Goal: Navigation & Orientation: Find specific page/section

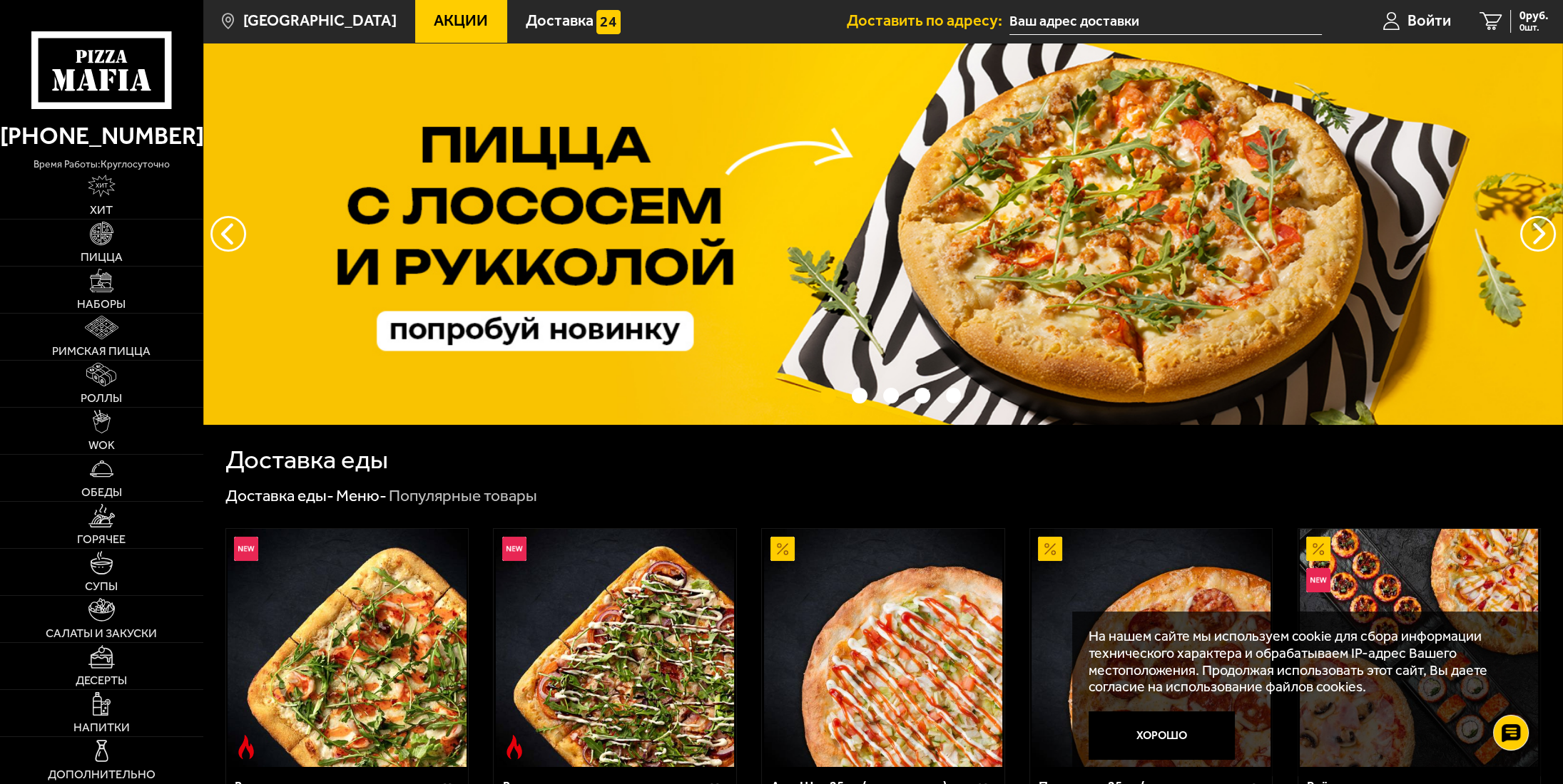
click at [1111, 13] on input "text" at bounding box center [1165, 22] width 312 height 26
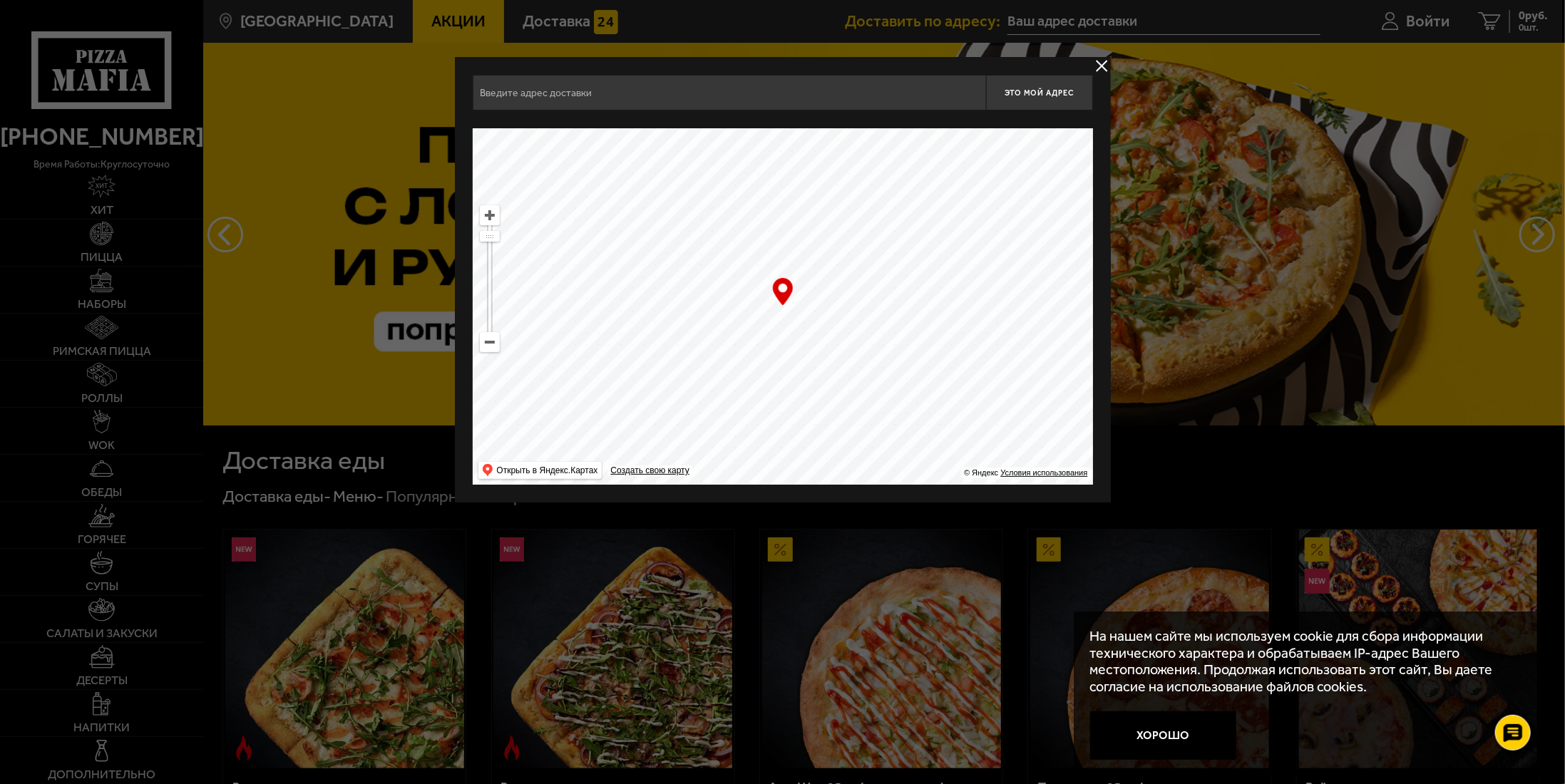
click at [1101, 65] on button "delivery type" at bounding box center [1102, 66] width 18 height 18
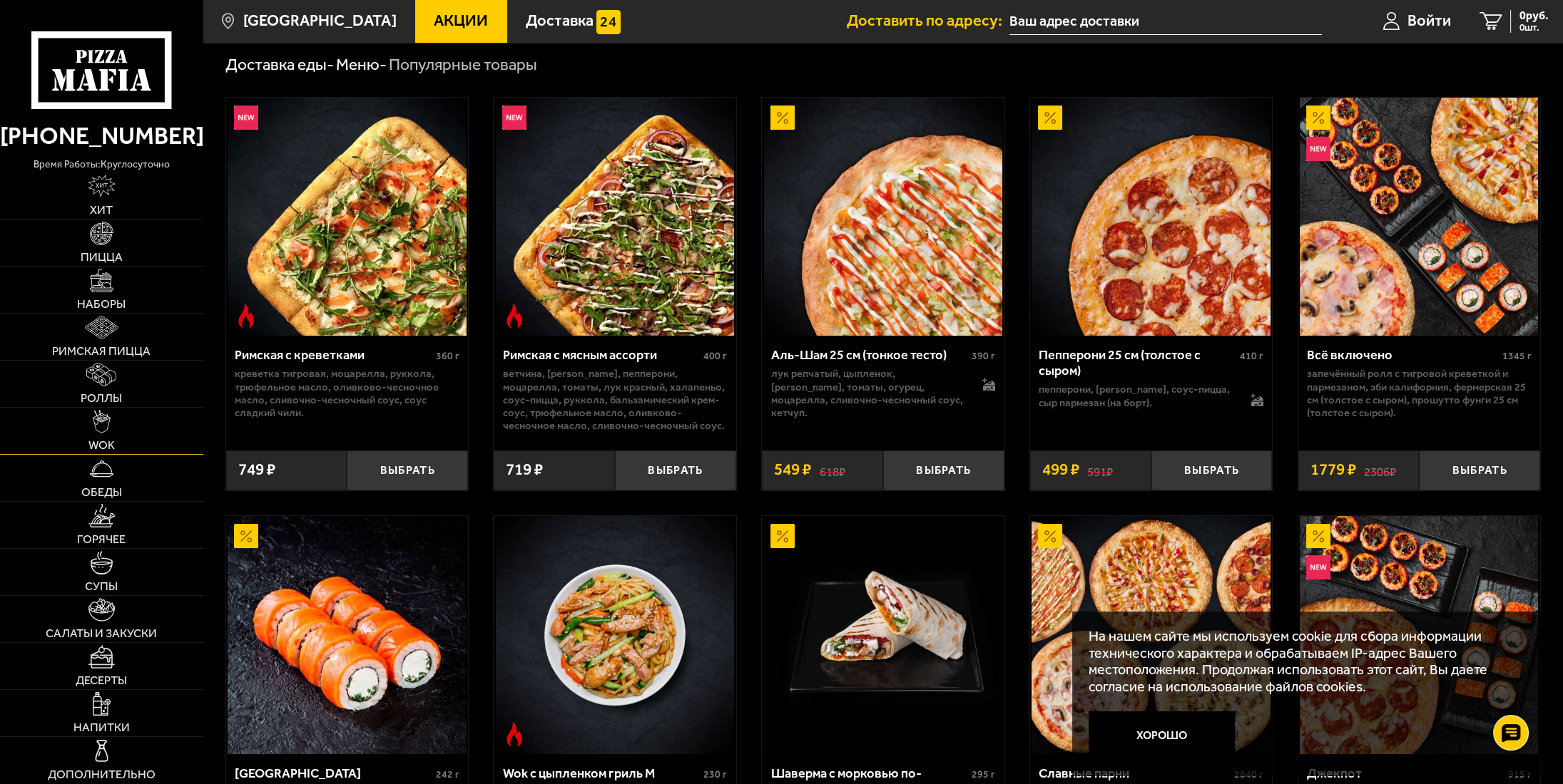
scroll to position [499, 0]
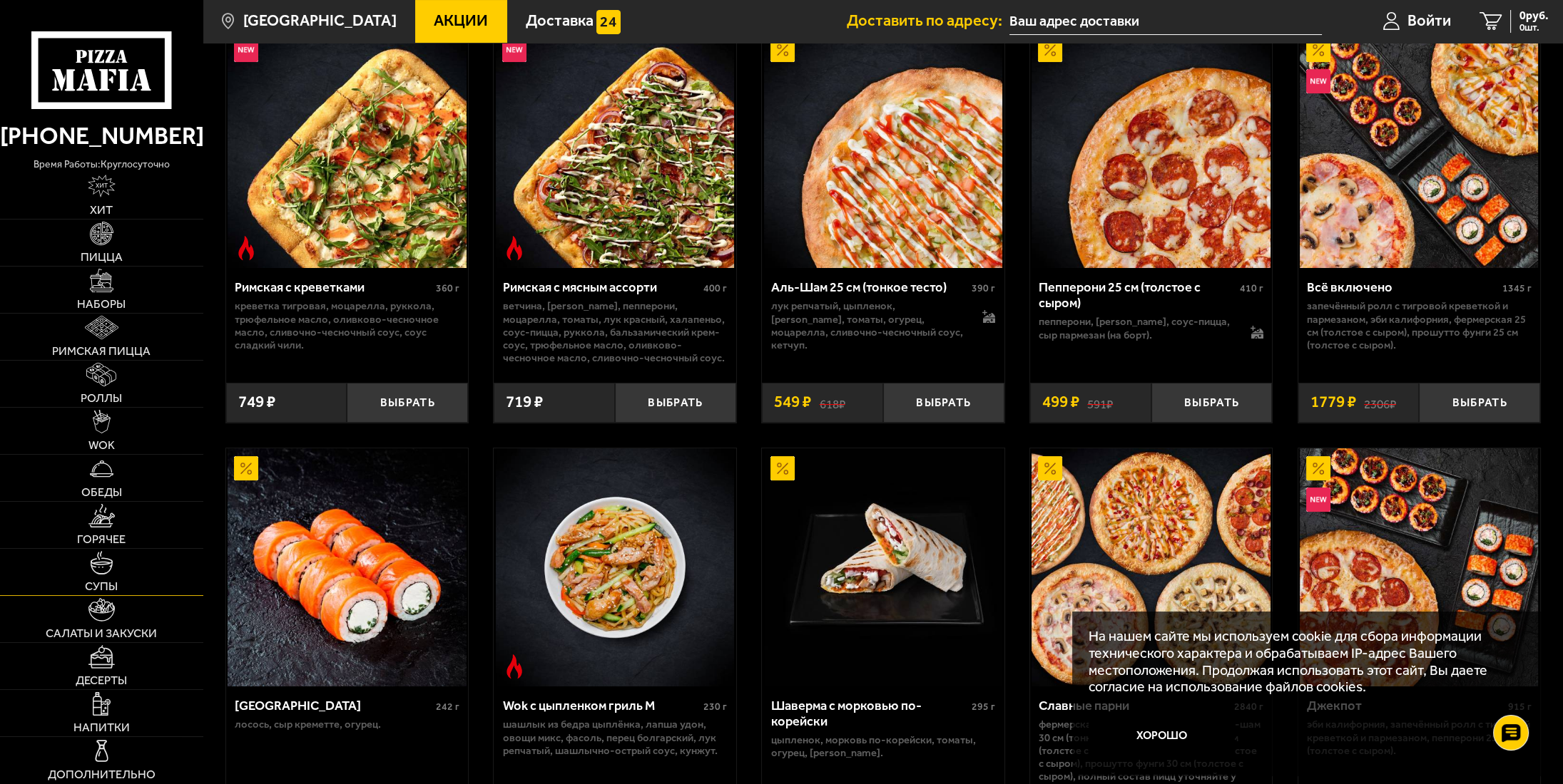
click at [99, 570] on img at bounding box center [101, 563] width 23 height 23
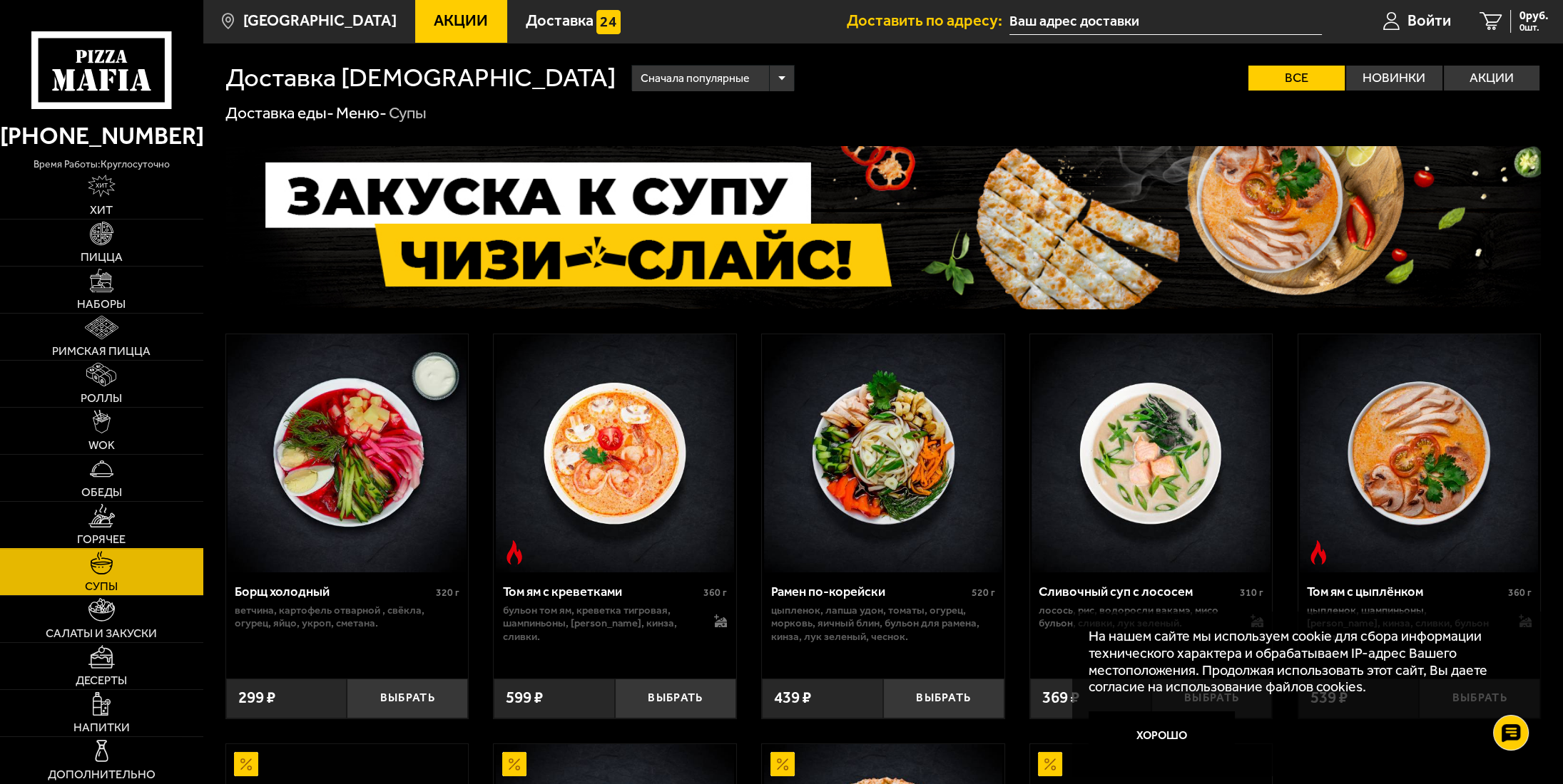
click at [113, 522] on img at bounding box center [101, 516] width 26 height 23
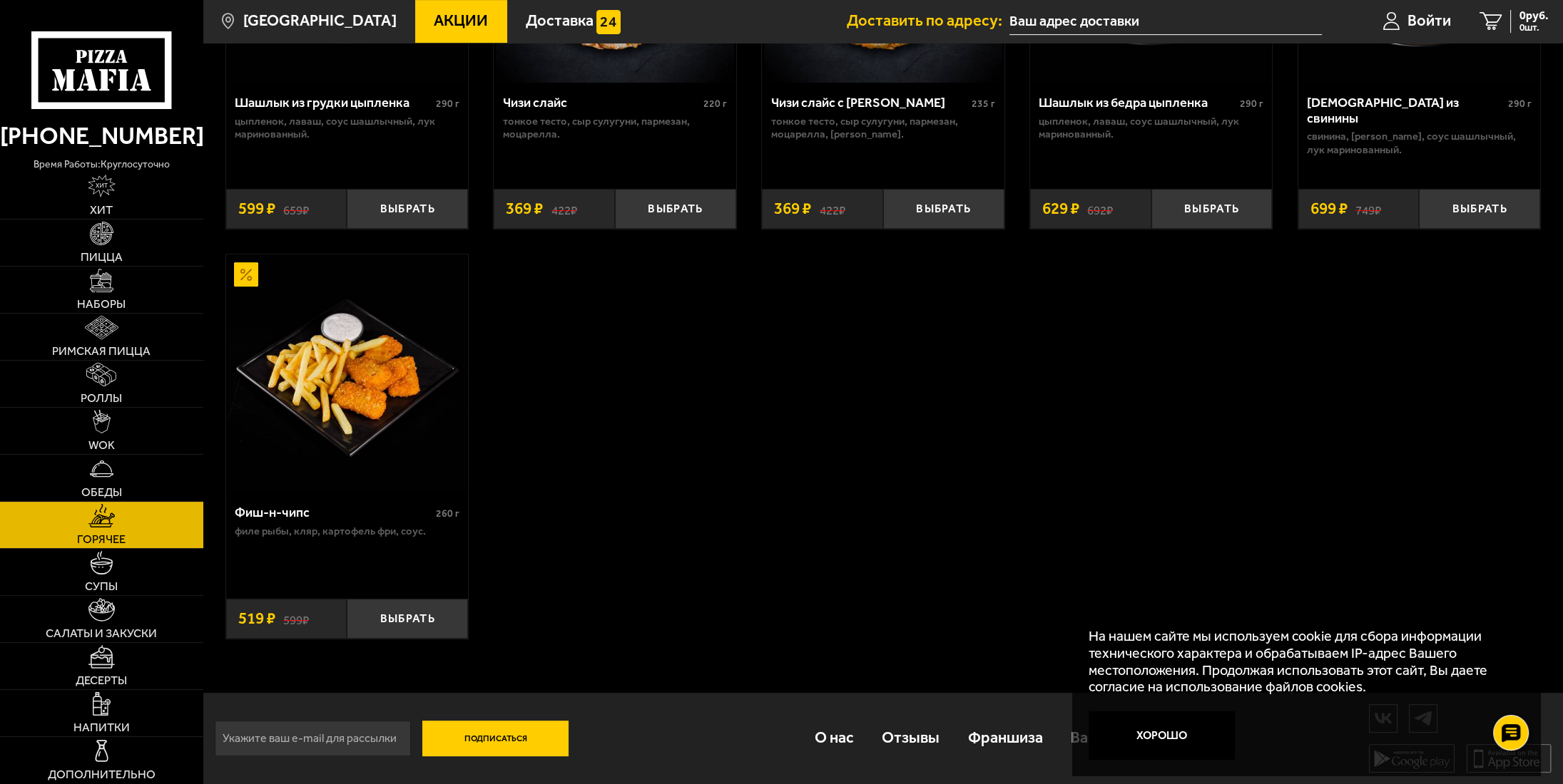
scroll to position [1216, 0]
click at [103, 244] on img at bounding box center [101, 233] width 23 height 23
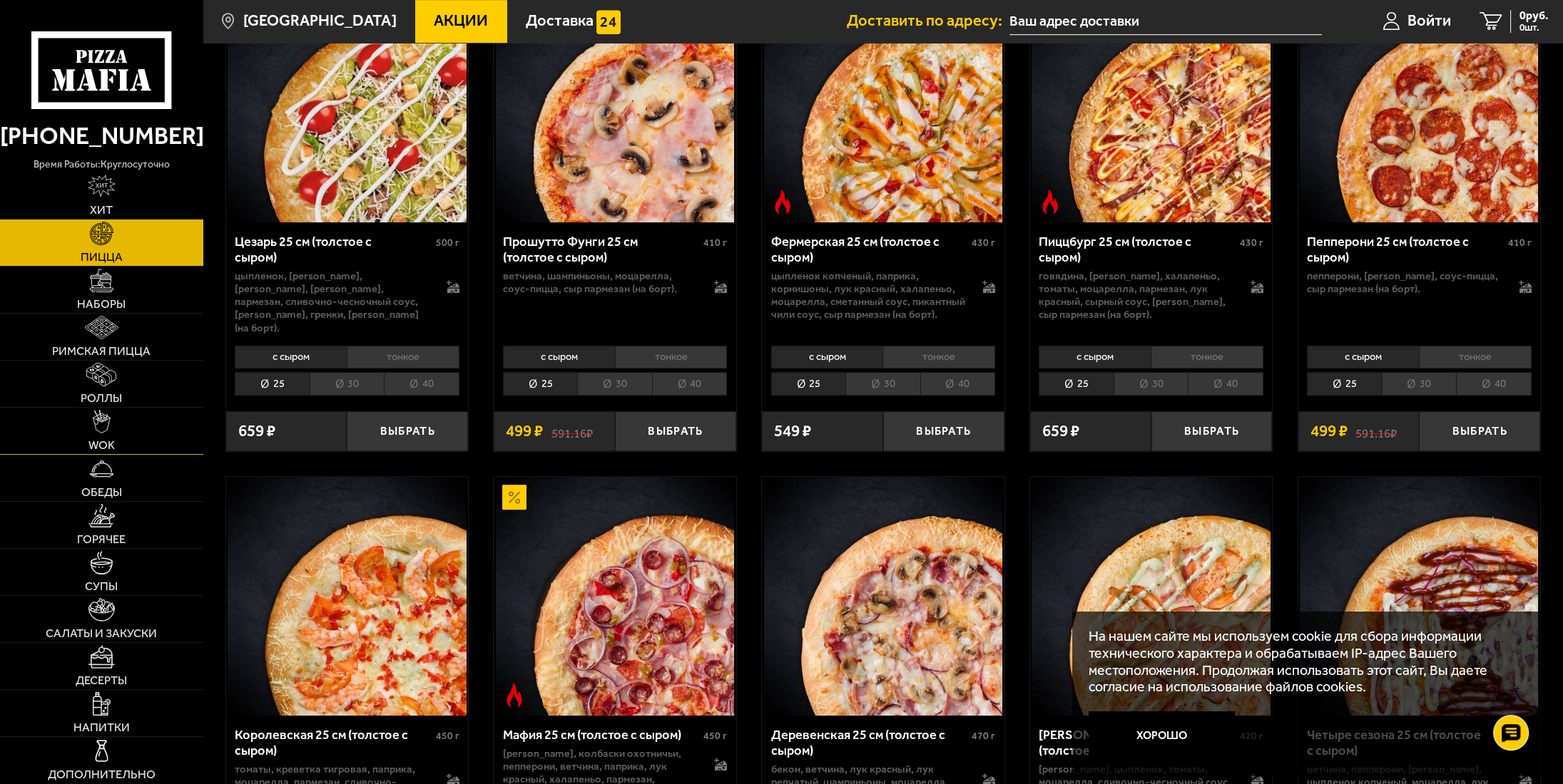
scroll to position [1711, 0]
